Goal: Check status: Check status

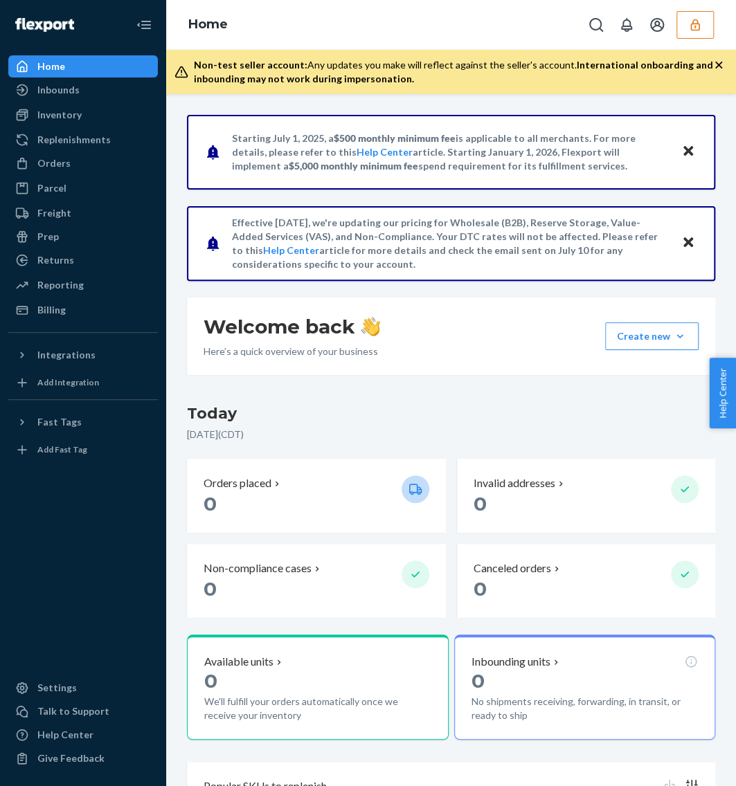
click at [693, 29] on icon "button" at bounding box center [695, 25] width 14 height 14
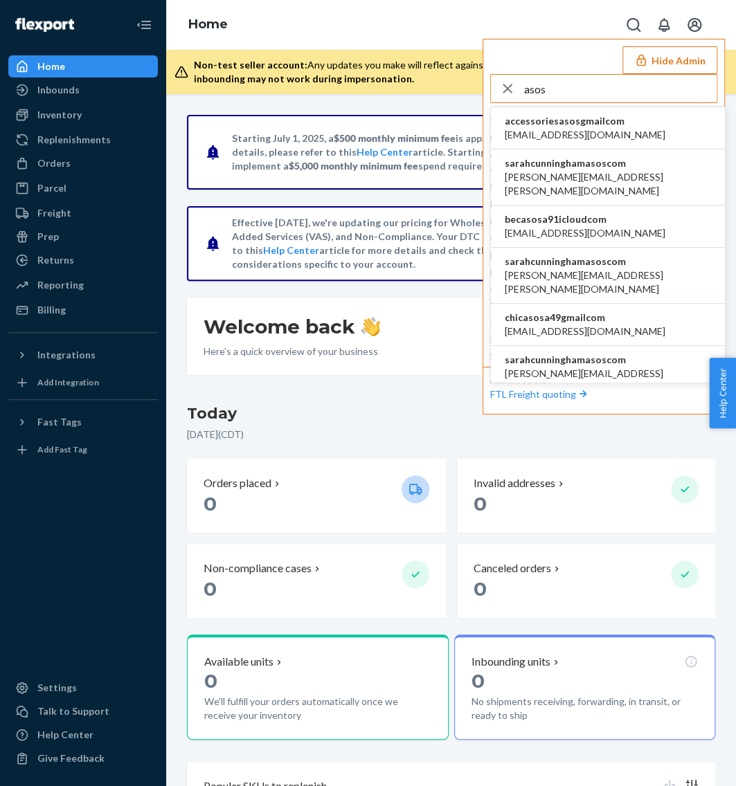
type input "asos"
click at [627, 124] on li "accessoriesasosgmailcom accessoriesasos@gmail.com" at bounding box center [608, 128] width 234 height 42
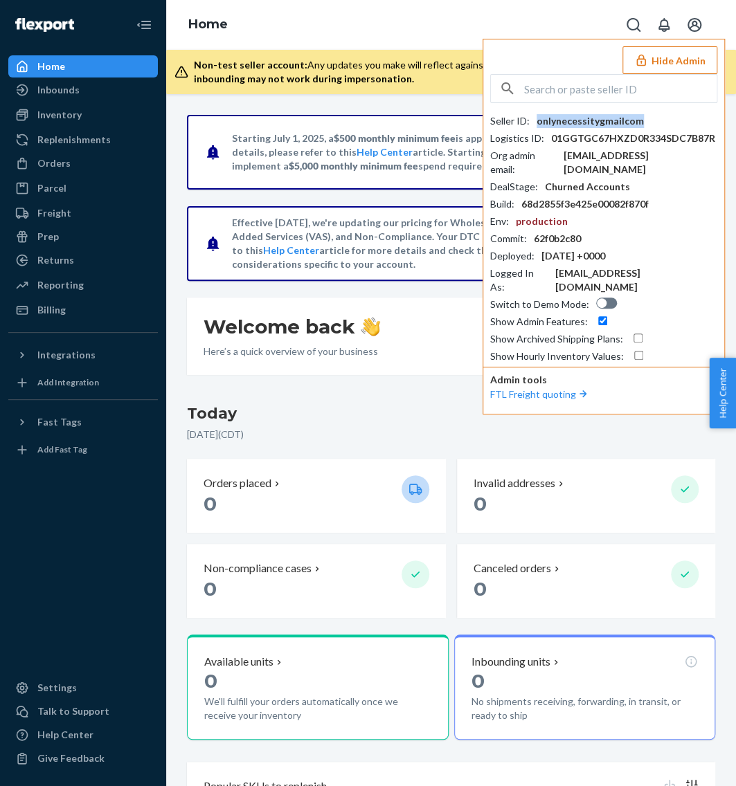
click at [627, 124] on div "onlynecessitygmailcom" at bounding box center [590, 121] width 107 height 14
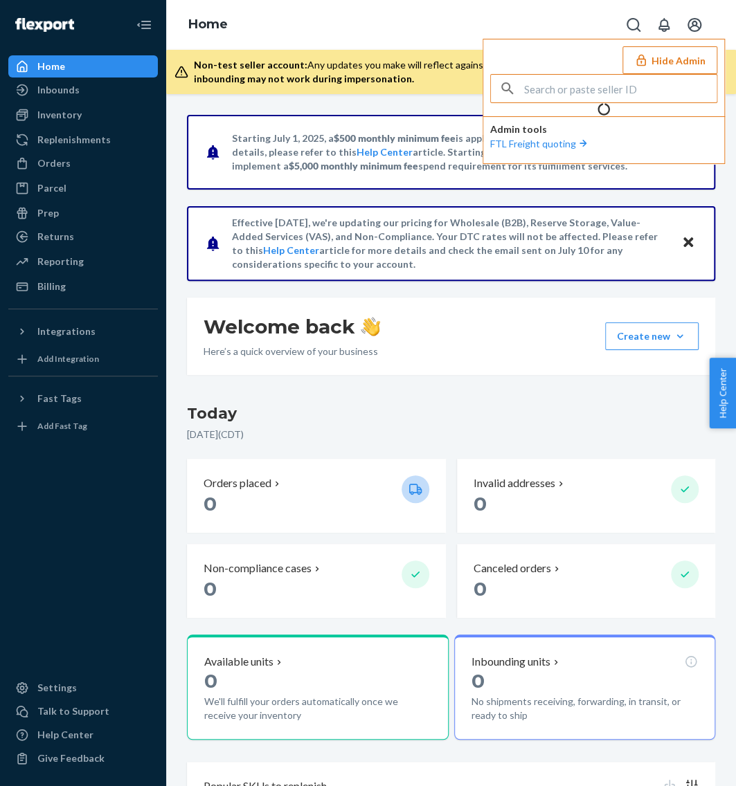
click at [626, 93] on input "text" at bounding box center [620, 89] width 192 height 28
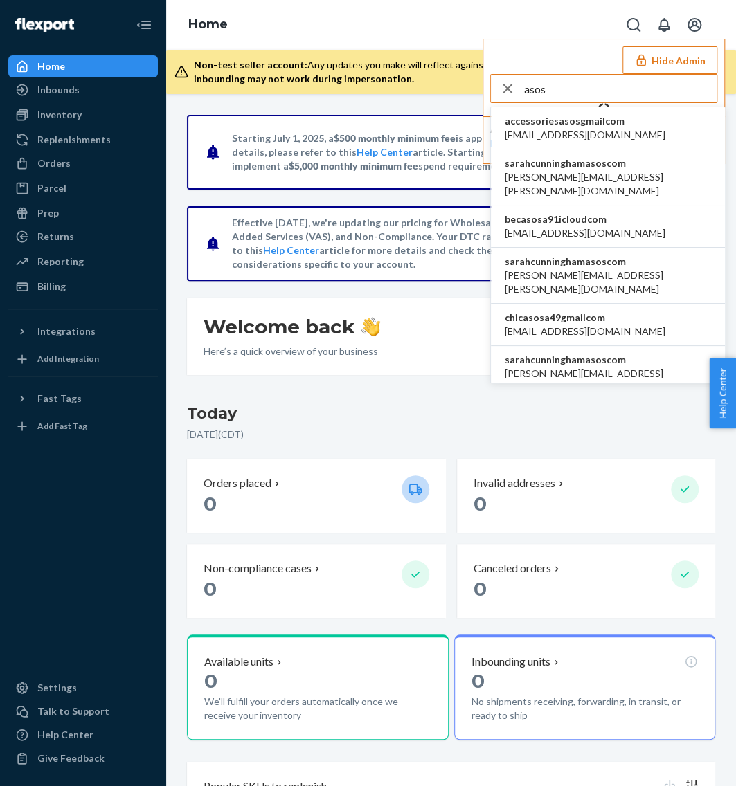
type input "asos"
click at [622, 248] on li "sarahcunninghamasoscom bethani.fraser@asos.com" at bounding box center [608, 276] width 234 height 56
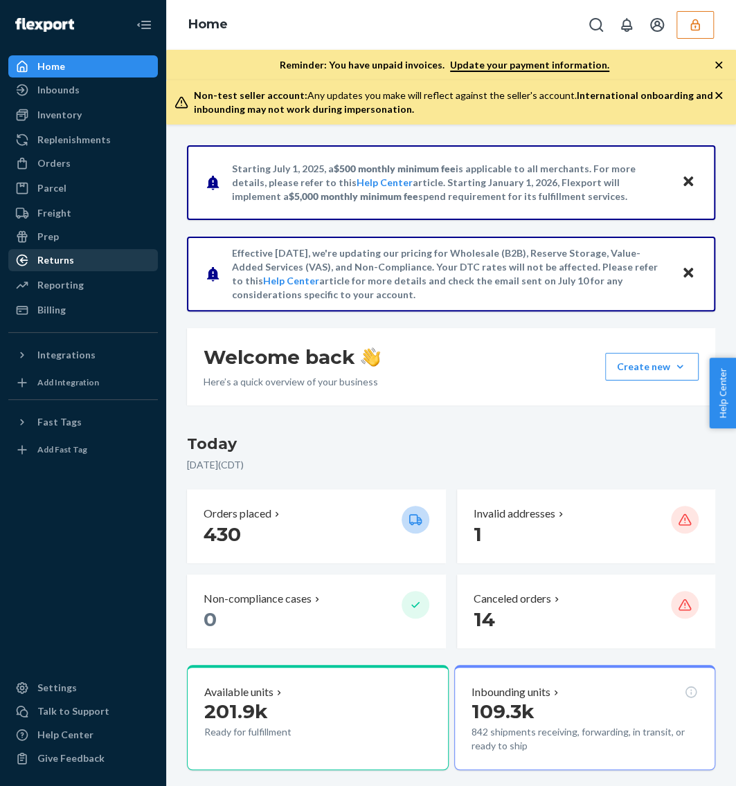
click at [65, 258] on div "Returns" at bounding box center [55, 260] width 37 height 14
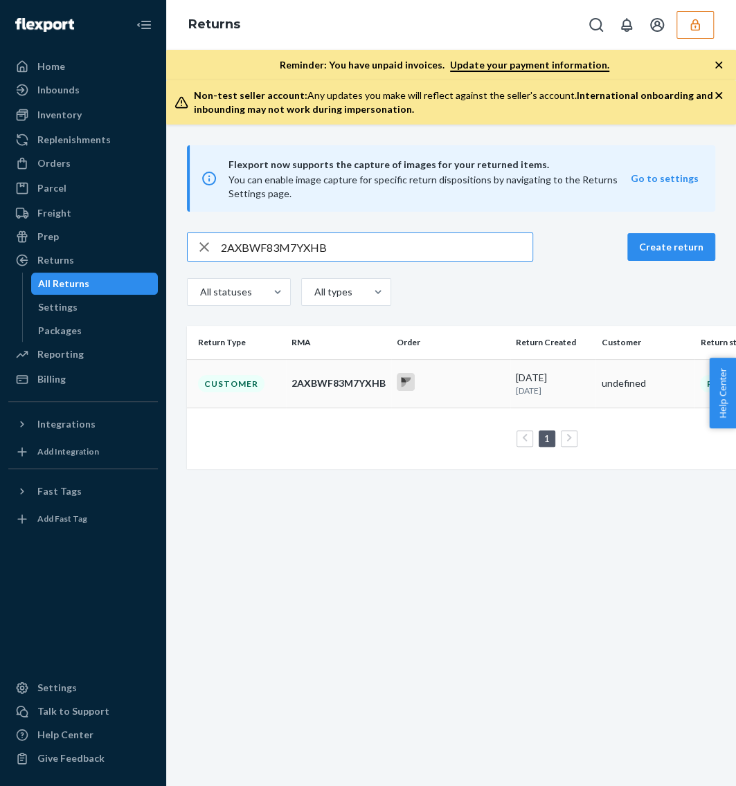
type input "2AXBWF83M7YXHB"
click at [296, 373] on td "2AXBWF83M7YXHB" at bounding box center [338, 383] width 105 height 48
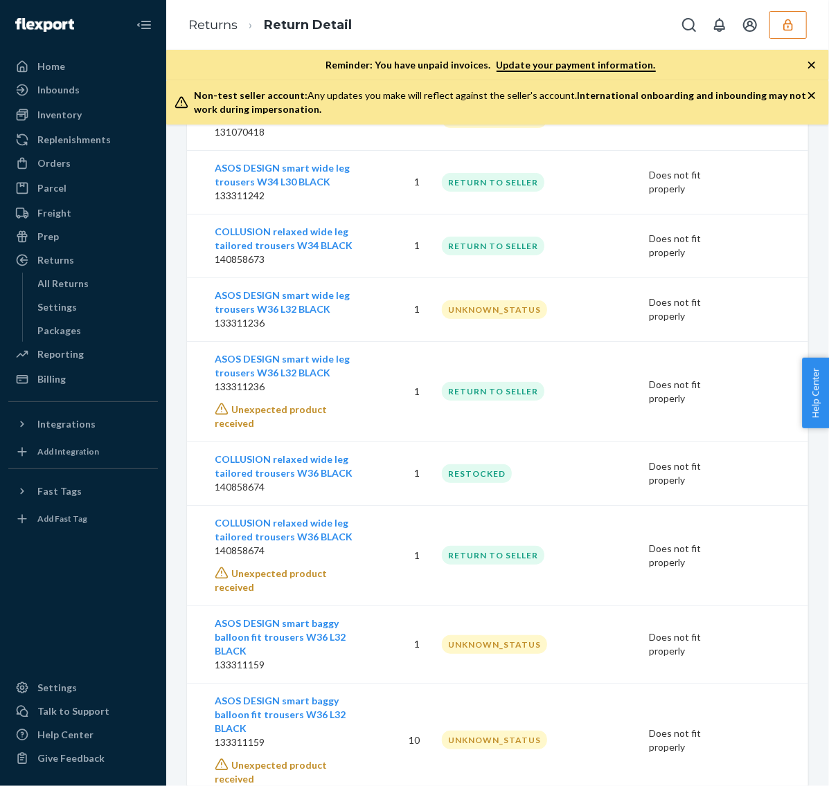
scroll to position [577, 0]
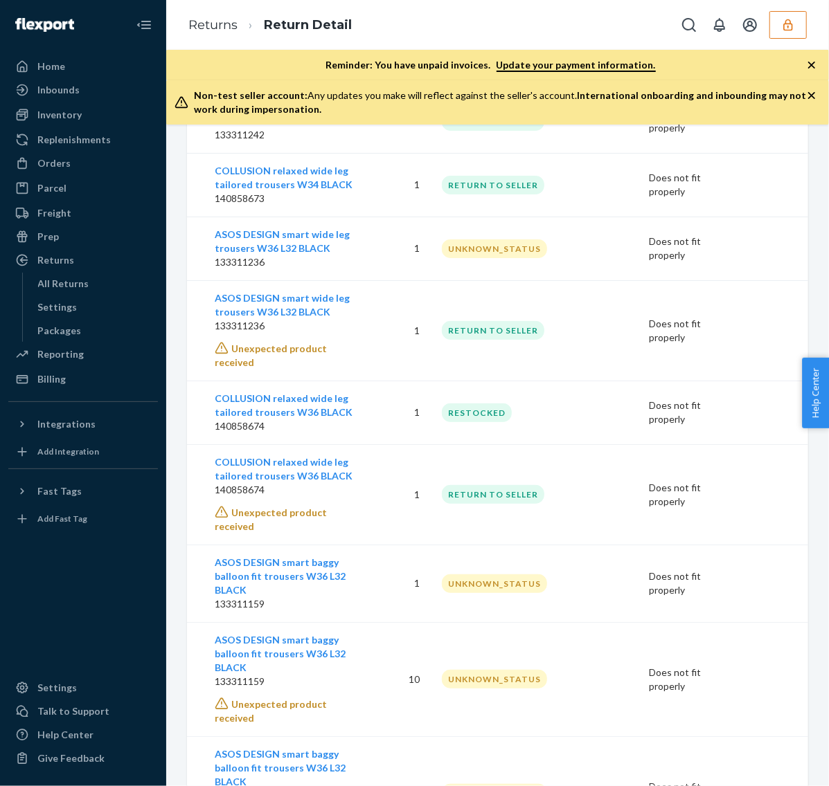
click at [355, 420] on p "140858674" at bounding box center [285, 427] width 141 height 14
